Goal: Information Seeking & Learning: Find specific fact

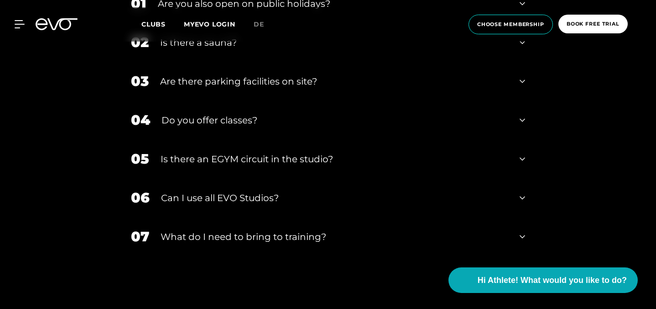
scroll to position [3101, 0]
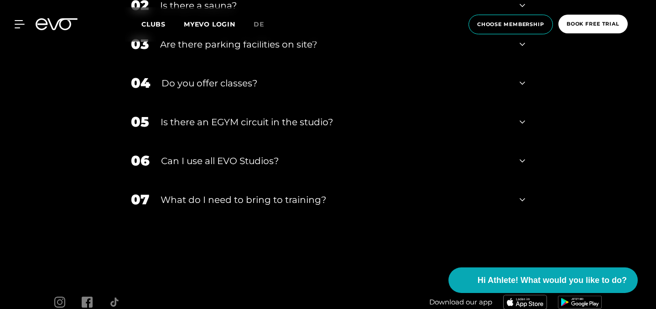
click at [160, 12] on div "Is there a sauna?" at bounding box center [334, 6] width 348 height 14
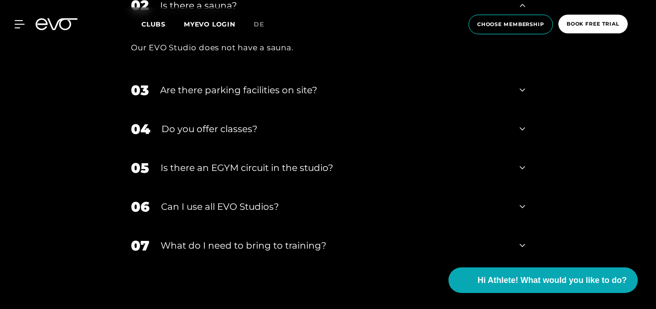
click at [160, 12] on div "Is there a sauna?" at bounding box center [334, 6] width 348 height 14
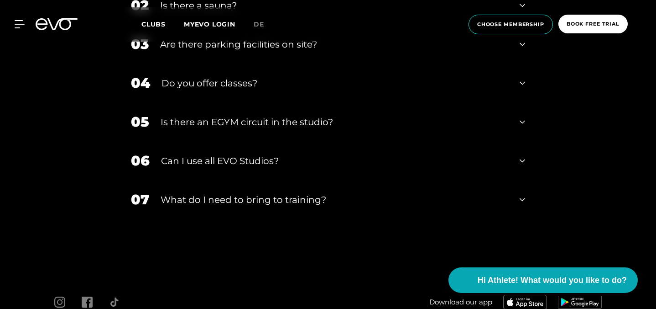
click at [160, 12] on div "Is there a sauna?" at bounding box center [334, 6] width 348 height 14
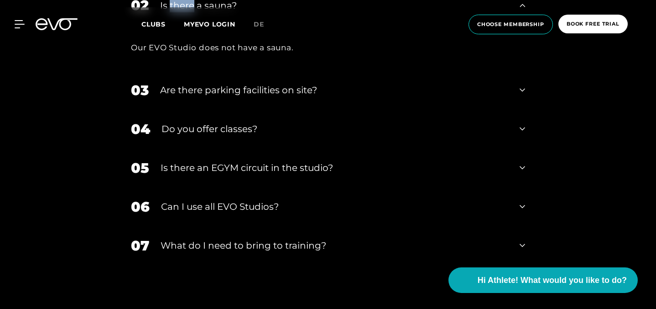
click at [160, 12] on div "Is there a sauna?" at bounding box center [334, 6] width 348 height 14
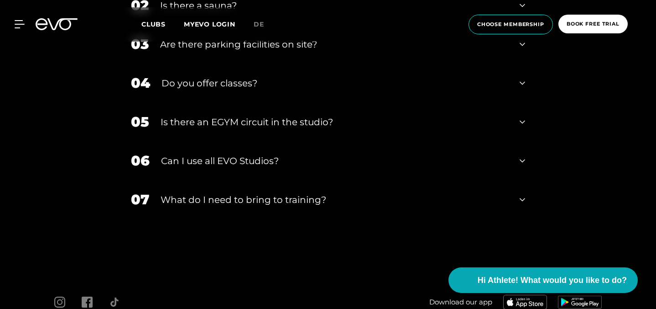
click at [160, 12] on div "Is there a sauna?" at bounding box center [334, 6] width 348 height 14
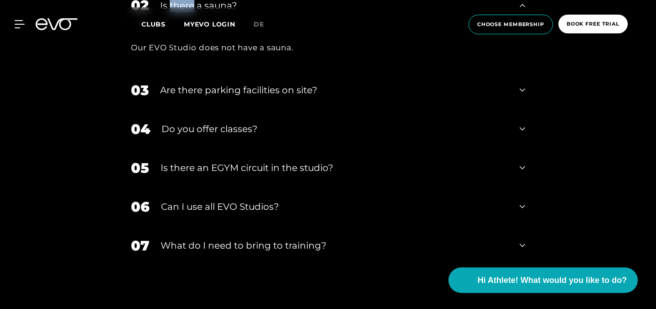
click at [160, 12] on div "Is there a sauna?" at bounding box center [334, 6] width 348 height 14
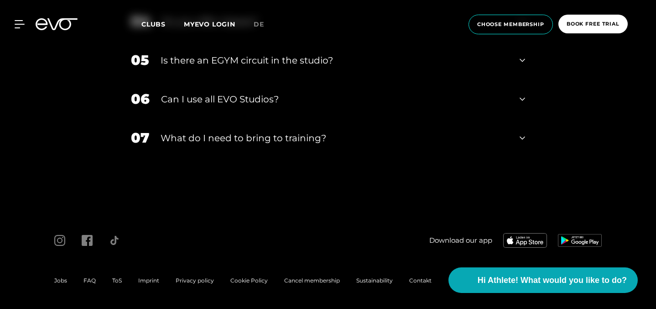
scroll to position [3249, 0]
click at [132, 118] on div "06 Can I use all EVO Studios?" at bounding box center [328, 98] width 413 height 39
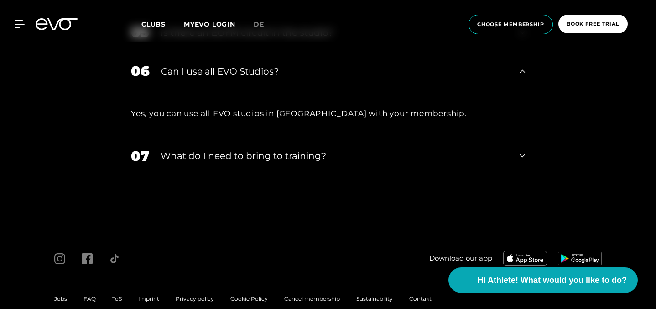
scroll to position [3189, 0]
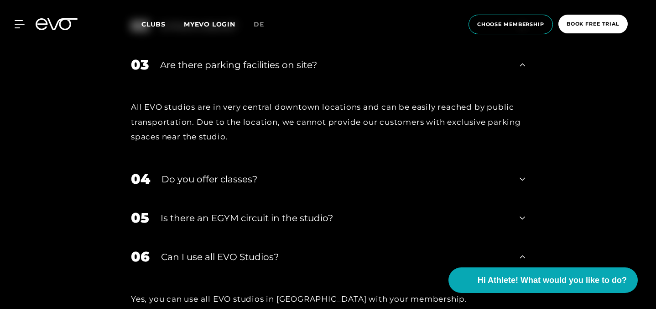
scroll to position [3000, 0]
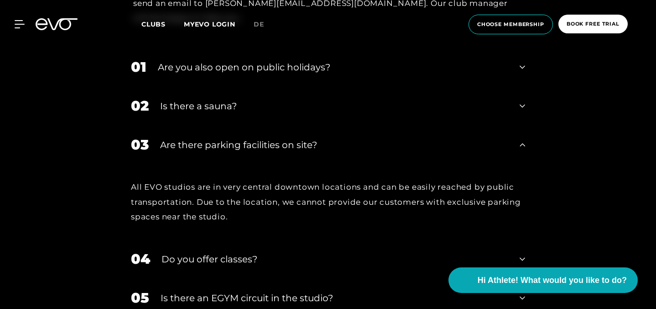
click at [144, 86] on div "01 Are you also open on public holidays?" at bounding box center [328, 66] width 413 height 39
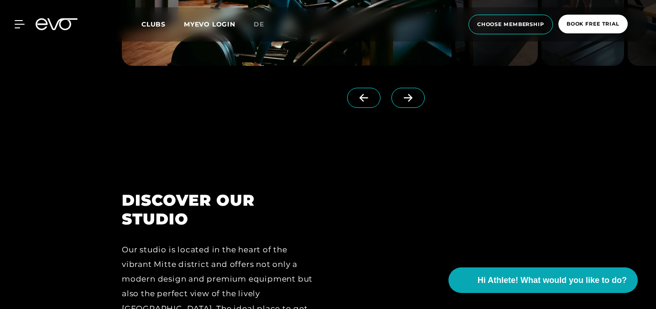
scroll to position [810, 0]
